Goal: Transaction & Acquisition: Subscribe to service/newsletter

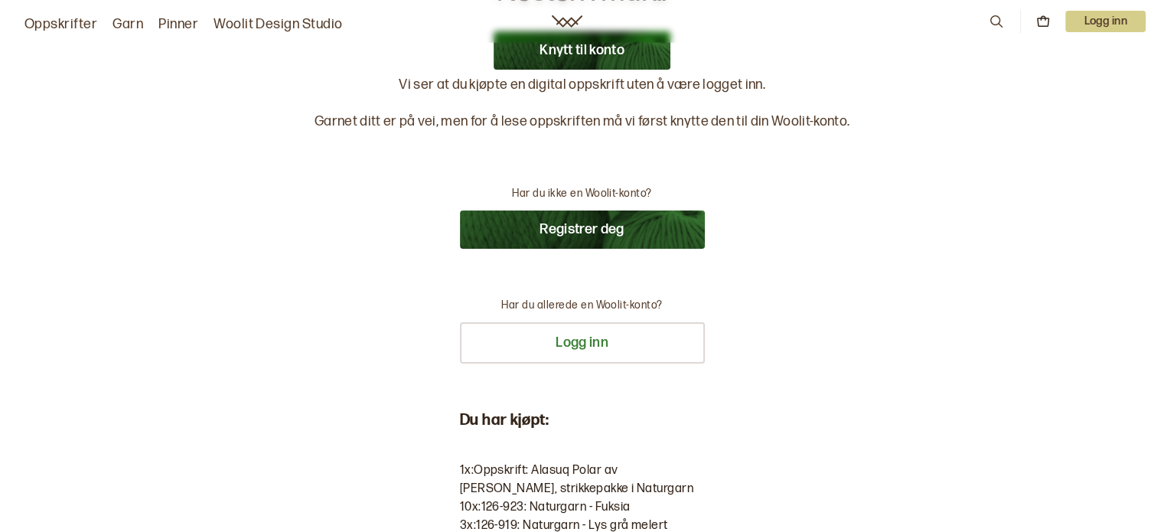
scroll to position [31, 0]
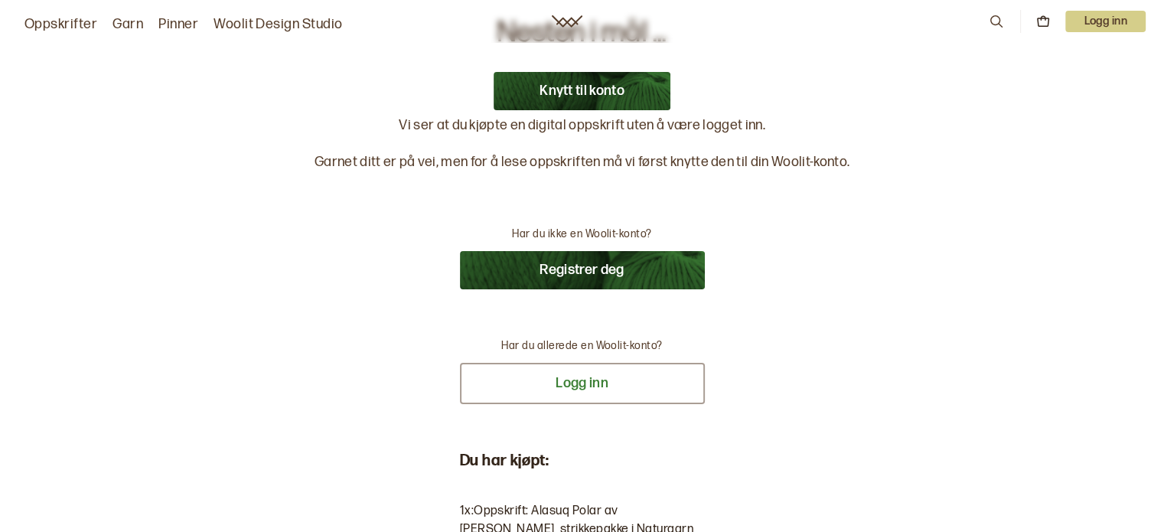
click at [675, 383] on button "Logg inn" at bounding box center [582, 383] width 245 height 41
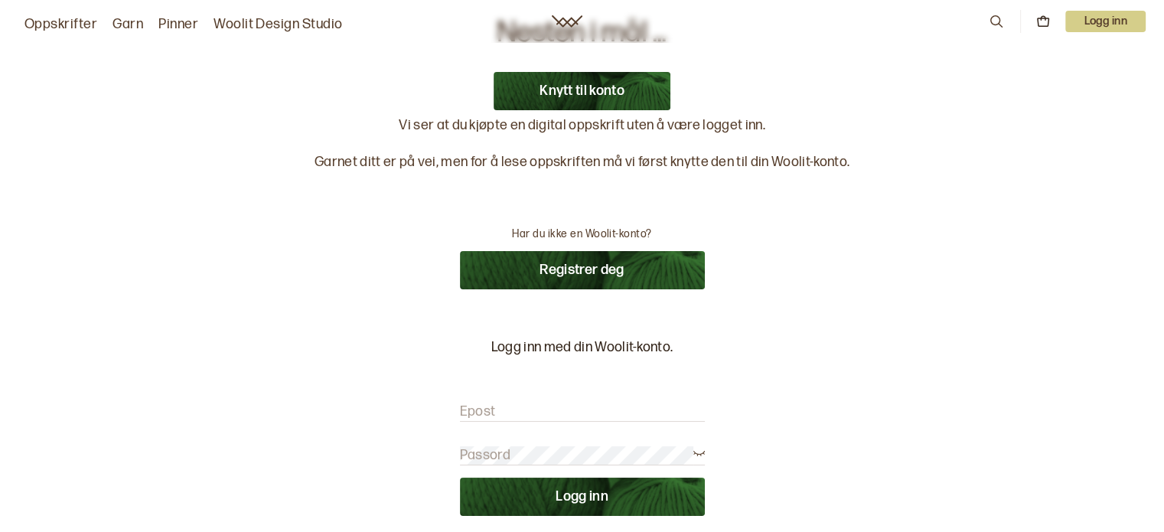
click at [637, 403] on input "Epost" at bounding box center [582, 412] width 245 height 19
click at [588, 407] on input "Epost" at bounding box center [582, 412] width 245 height 19
click at [557, 403] on input "Epost" at bounding box center [582, 412] width 245 height 19
drag, startPoint x: 557, startPoint y: 403, endPoint x: 491, endPoint y: 405, distance: 66.6
click at [491, 405] on label "Epost" at bounding box center [478, 412] width 36 height 18
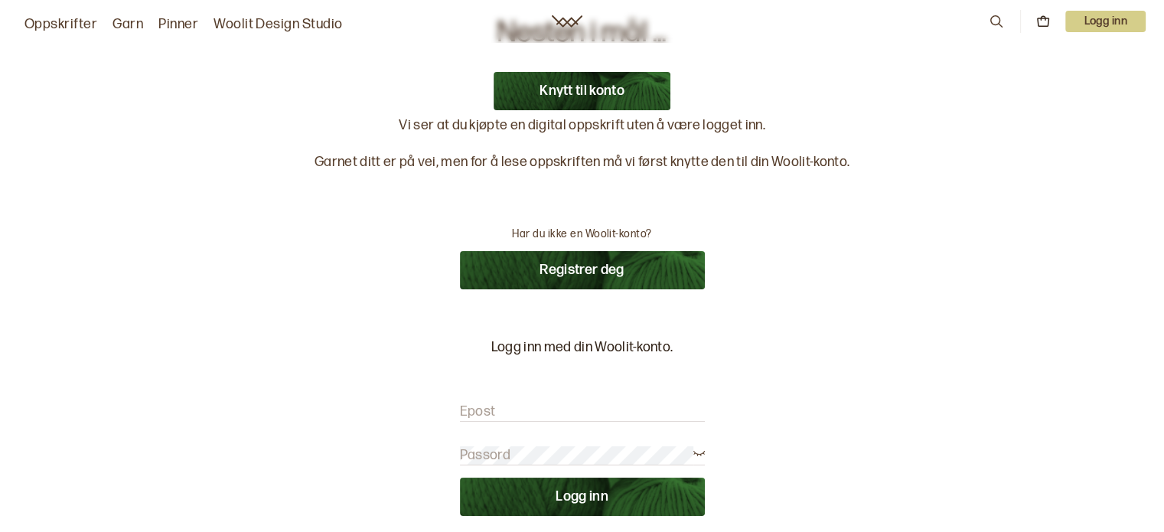
click at [491, 405] on input "Epost" at bounding box center [582, 412] width 245 height 19
type input "[EMAIL_ADDRESS][DOMAIN_NAME]"
click at [589, 486] on button "Logg inn" at bounding box center [582, 497] width 245 height 38
click at [689, 503] on button "Logg inn" at bounding box center [582, 497] width 245 height 38
click at [574, 498] on button "Logg inn" at bounding box center [582, 497] width 245 height 38
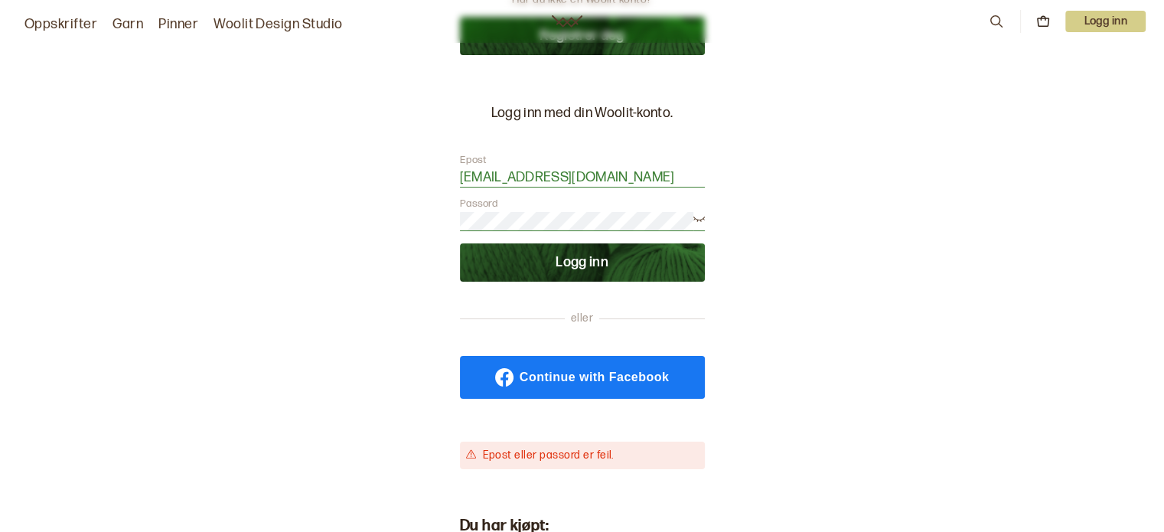
scroll to position [285, 0]
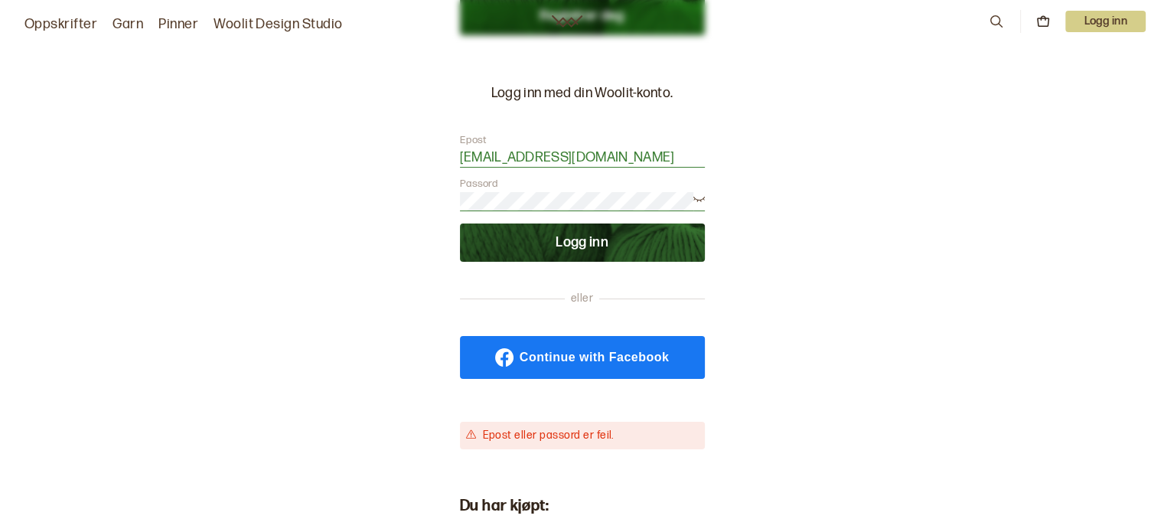
click at [686, 253] on button "Logg inn" at bounding box center [582, 243] width 245 height 38
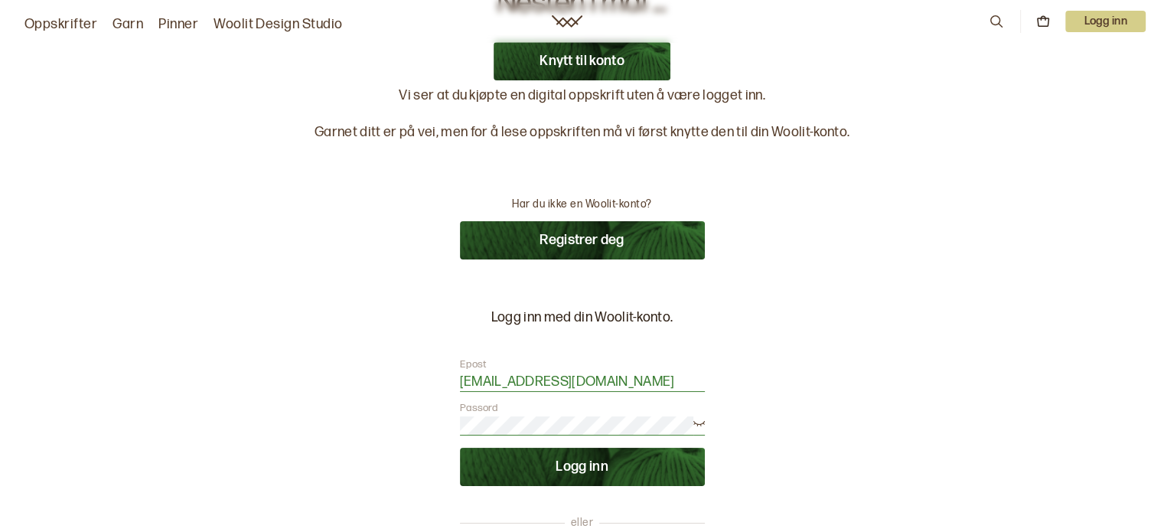
scroll to position [0, 0]
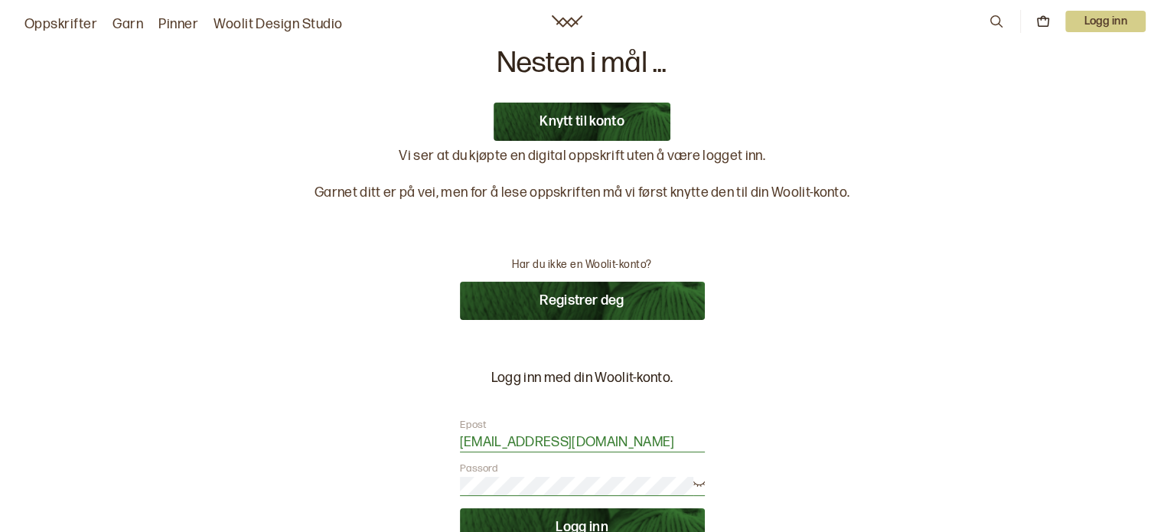
click at [634, 113] on button "Knytt til konto" at bounding box center [582, 122] width 177 height 38
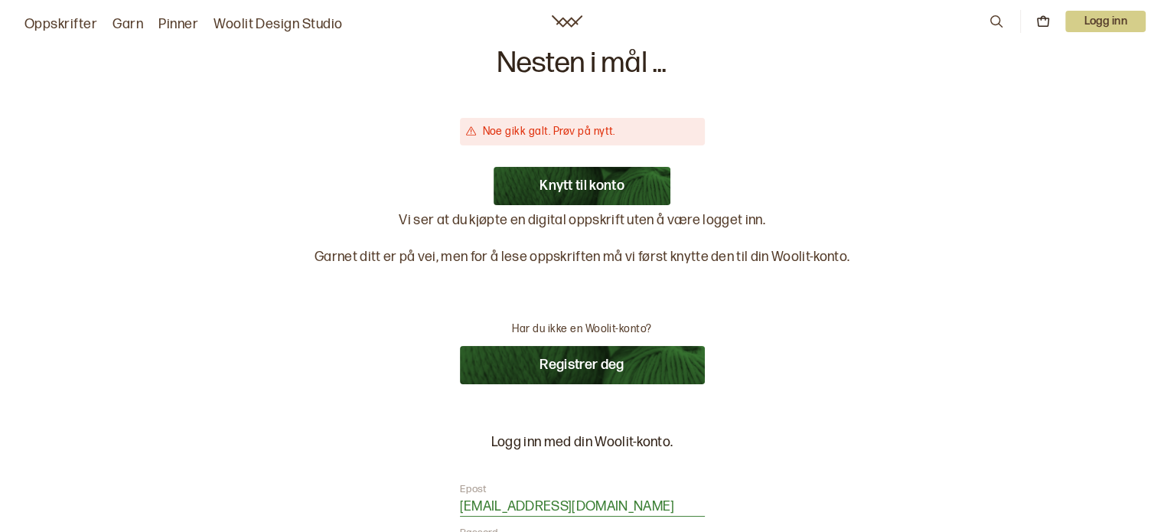
click at [634, 182] on button "Knytt til konto" at bounding box center [582, 186] width 177 height 38
click at [634, 361] on button "Registrer deg" at bounding box center [582, 365] width 245 height 38
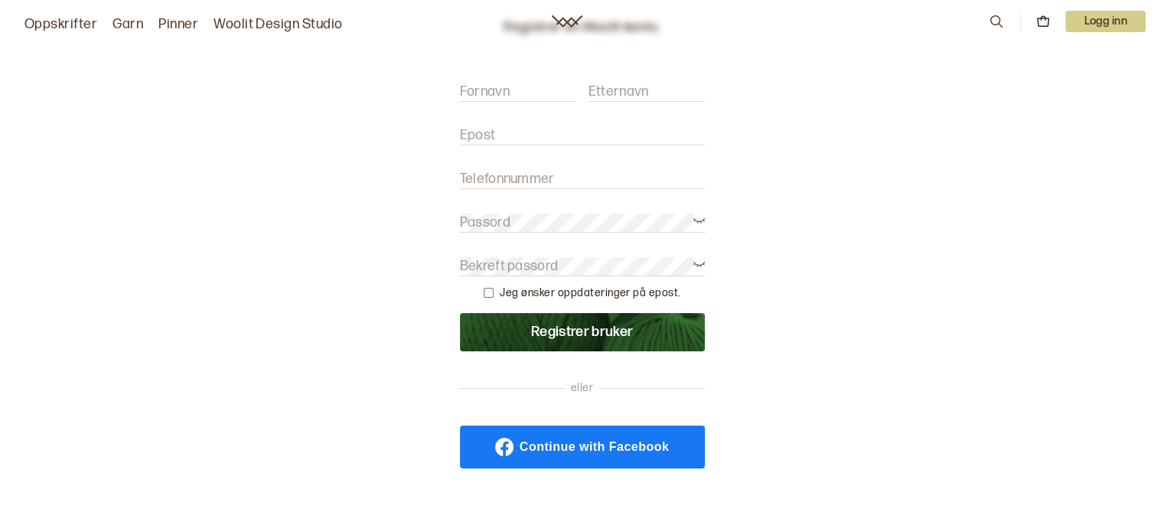
click at [539, 125] on form "Fornavn Etternavn Epost Telefonnummer Passord Bekreft passord Jeg ønsker oppdat…" at bounding box center [582, 209] width 245 height 284
click at [498, 73] on div "Fornavn Etternavn" at bounding box center [582, 84] width 245 height 34
click at [530, 87] on input "Fornavn" at bounding box center [518, 92] width 116 height 19
type input "Wenche"
type input "Krosvik"
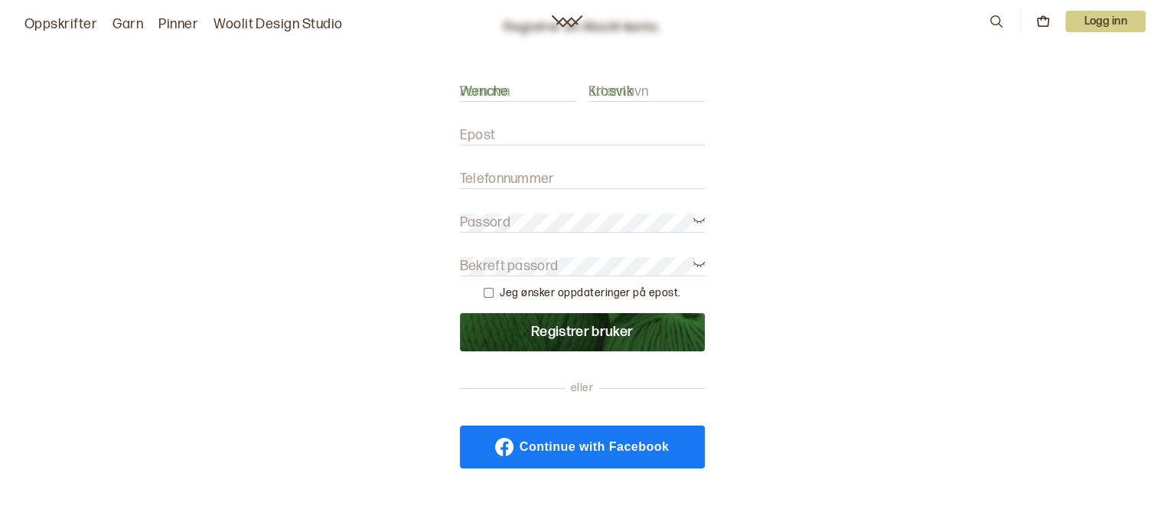
type input "wkrosvik@hotmail.com"
type input "99735117"
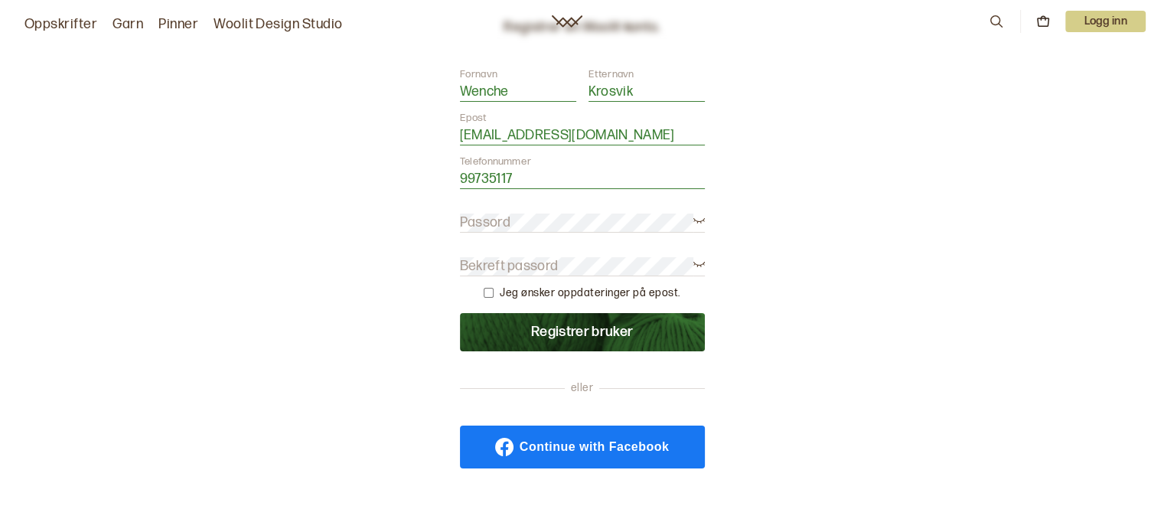
click at [606, 134] on input "wkrosvik@hotmail.com" at bounding box center [582, 135] width 245 height 19
click at [583, 211] on form "Fornavn Wenche Etternavn Krosvik Epost wkrosvik@hotmail.com Telefonnummer 99735…" at bounding box center [582, 209] width 245 height 284
click at [490, 296] on input "checkbox" at bounding box center [489, 293] width 10 height 10
checkbox input "true"
click at [520, 325] on button "Registrer bruker" at bounding box center [582, 332] width 245 height 38
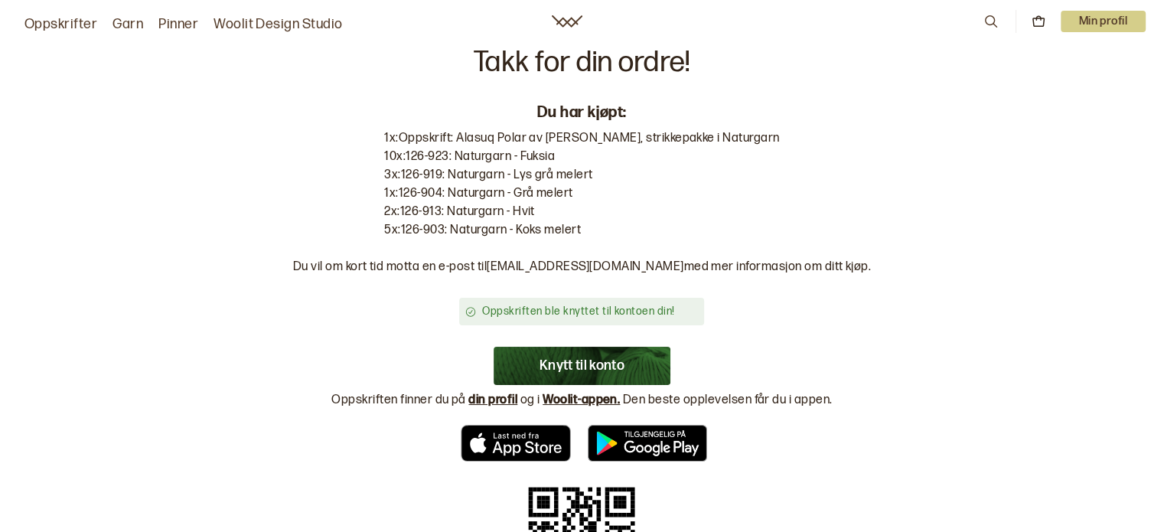
scroll to position [0, 0]
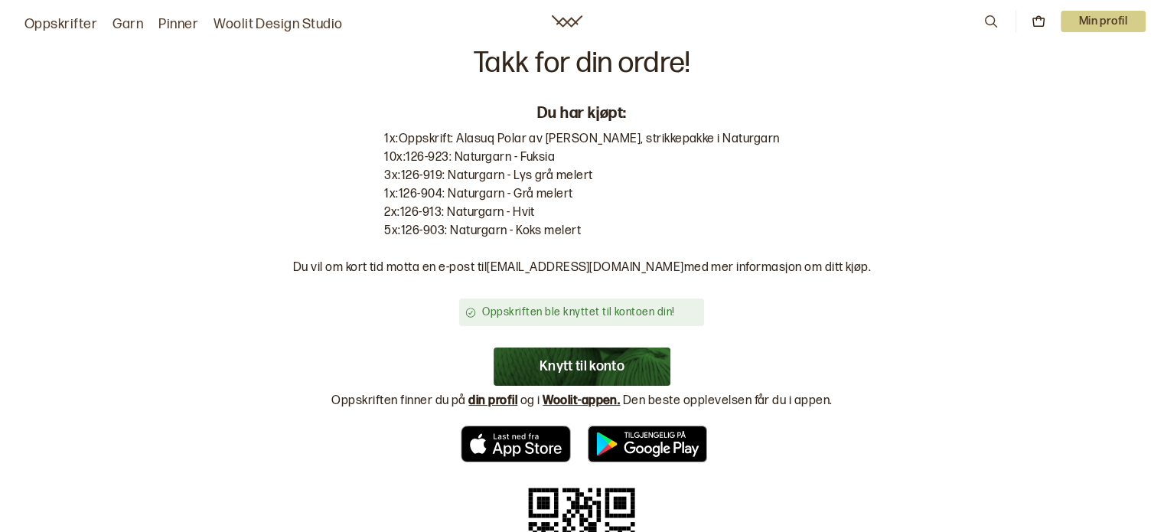
click at [51, 21] on link "Oppskrifter" at bounding box center [60, 24] width 73 height 21
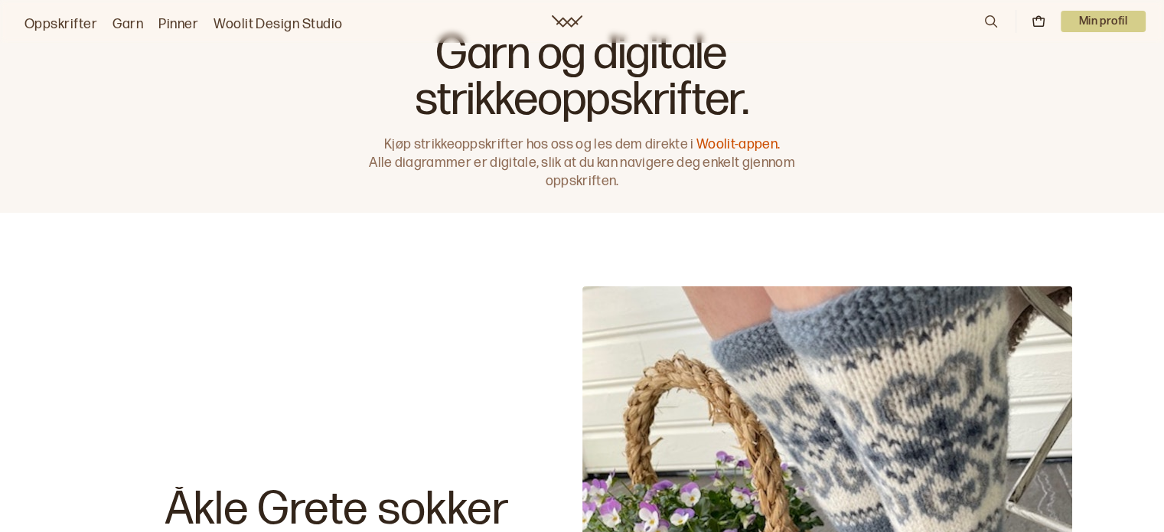
click at [768, 139] on link "Woolit-appen." at bounding box center [738, 144] width 83 height 16
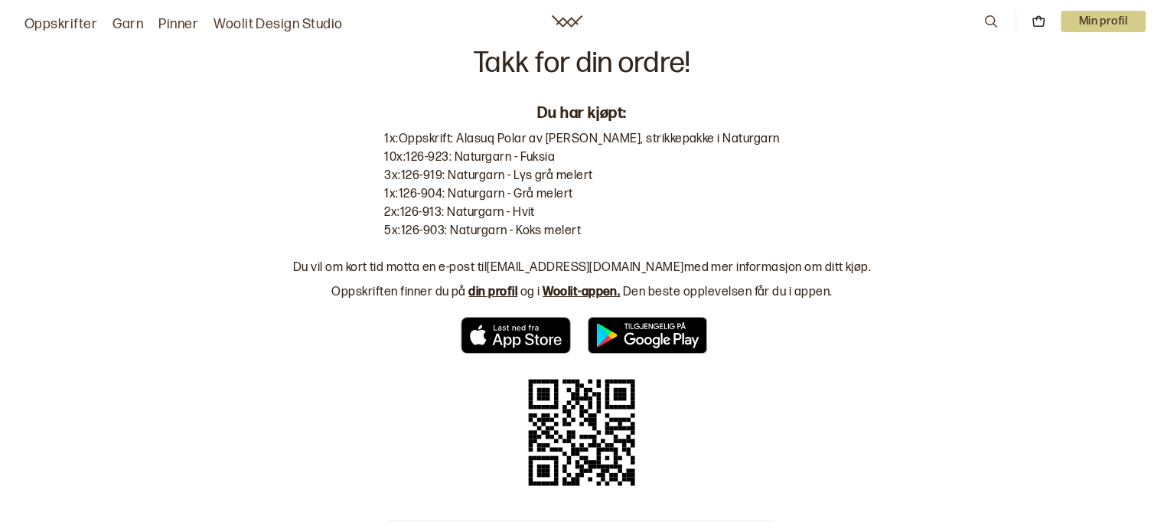
click at [655, 332] on img at bounding box center [647, 335] width 119 height 37
